Goal: Task Accomplishment & Management: Manage account settings

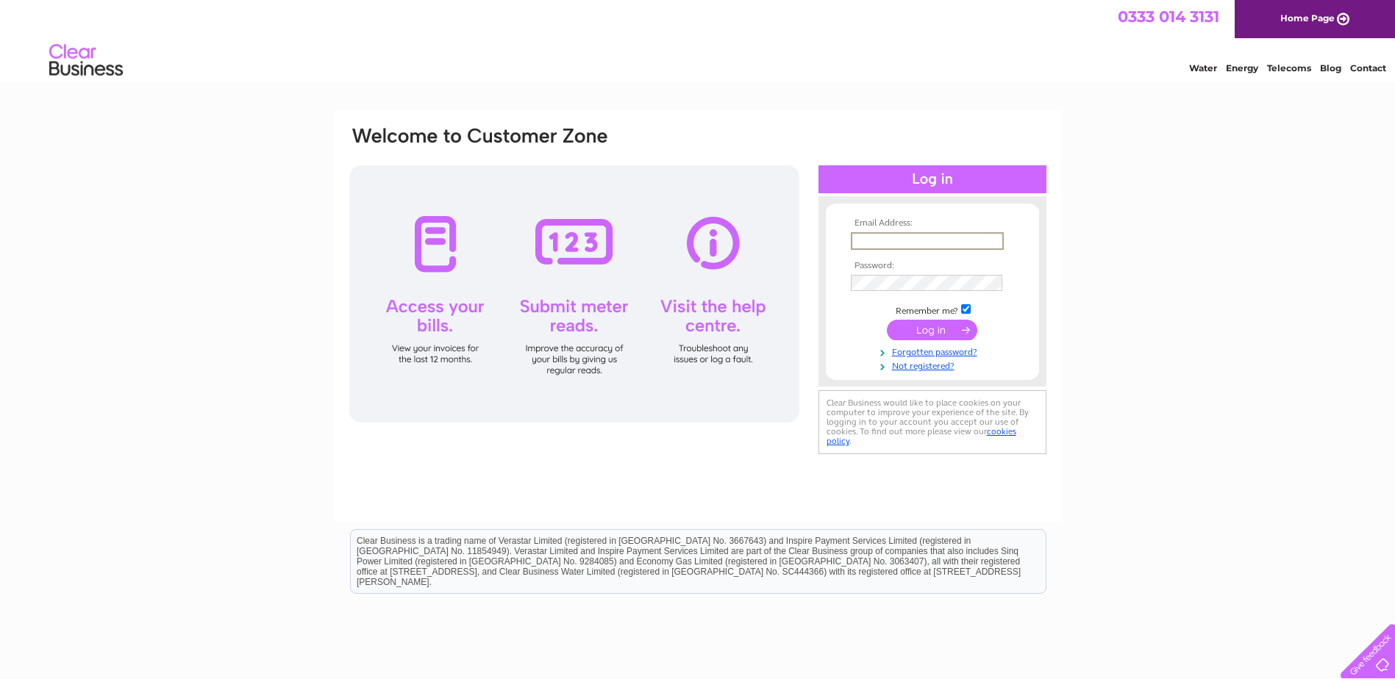
click at [884, 244] on input "text" at bounding box center [927, 241] width 153 height 18
type input "hgcentre@googlemail.com"
click at [928, 329] on input "submit" at bounding box center [932, 330] width 90 height 21
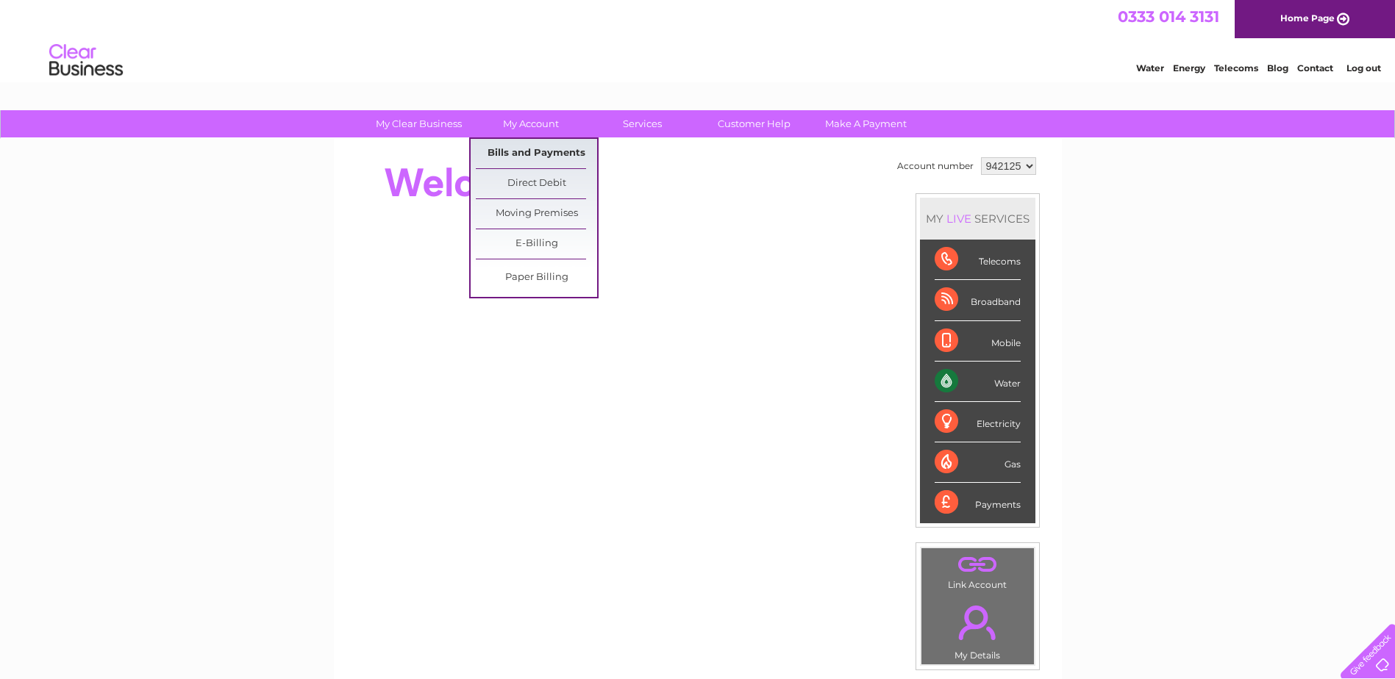
click at [508, 150] on link "Bills and Payments" at bounding box center [536, 153] width 121 height 29
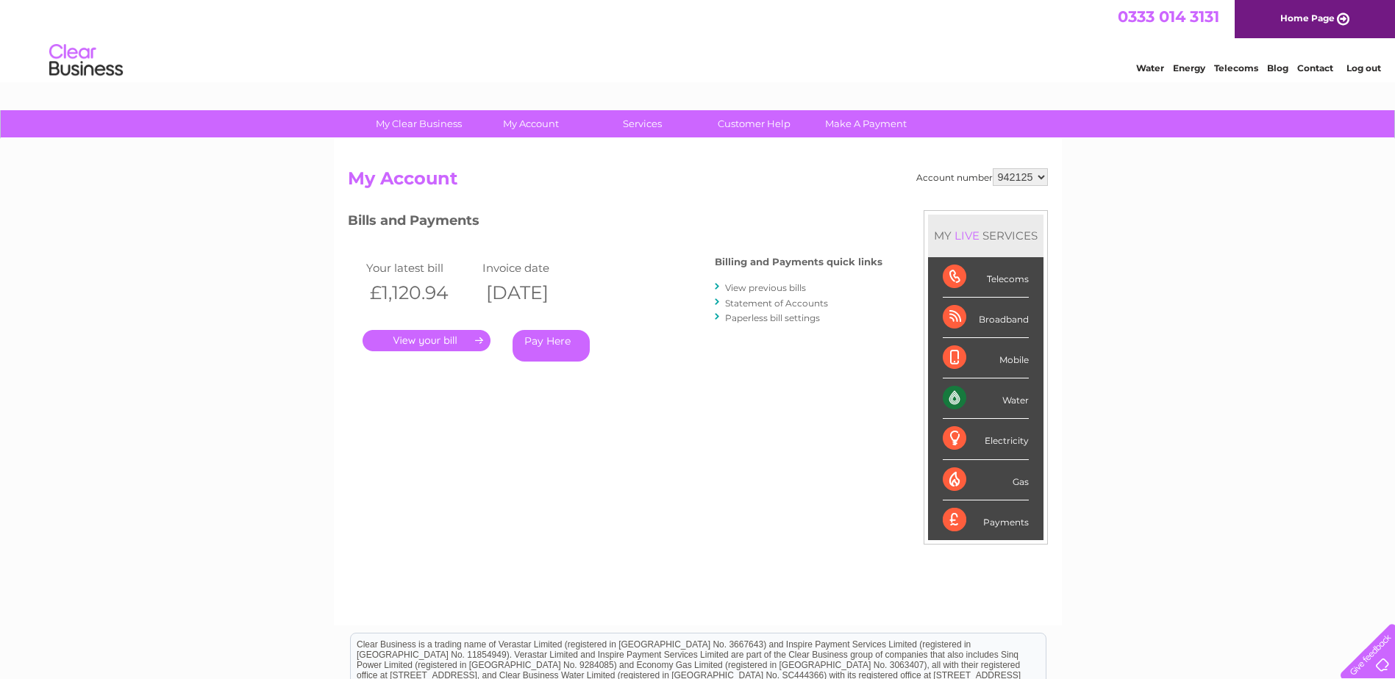
click at [441, 342] on link "." at bounding box center [426, 340] width 128 height 21
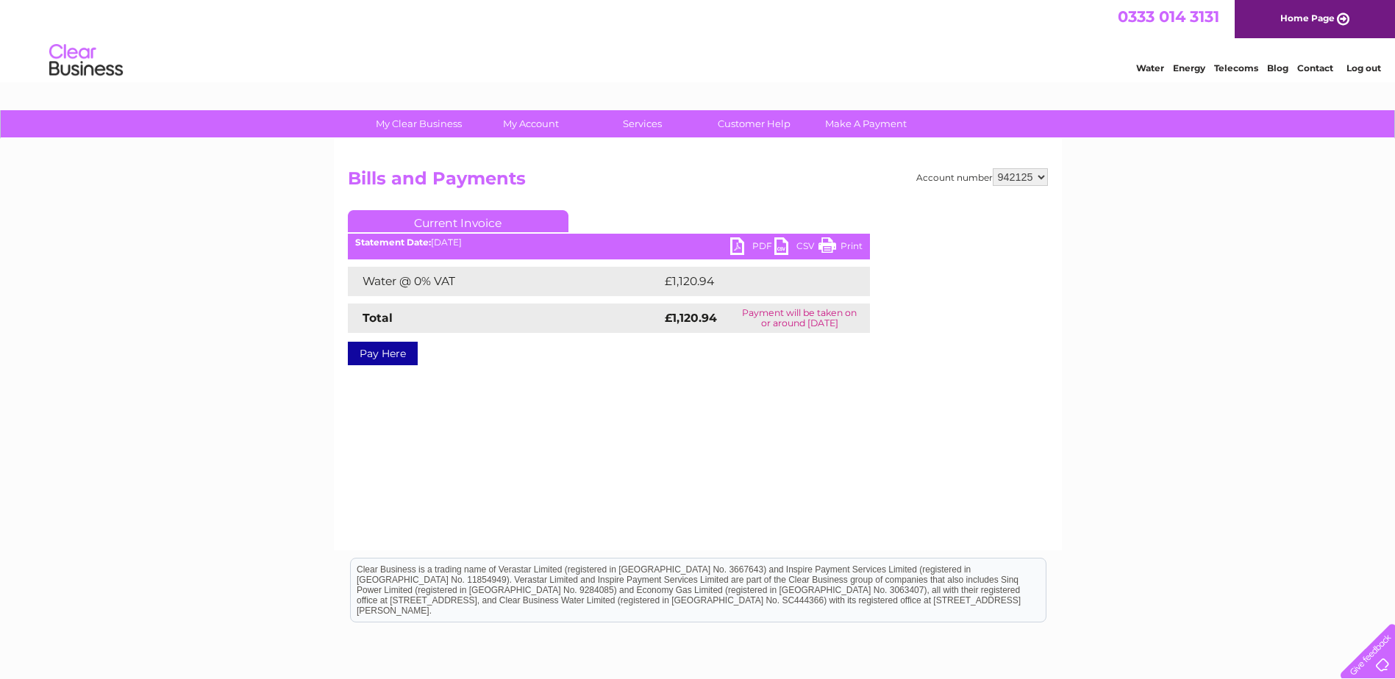
click at [734, 243] on link "PDF" at bounding box center [752, 247] width 44 height 21
click at [1372, 67] on link "Log out" at bounding box center [1363, 67] width 35 height 11
